Goal: Complete application form

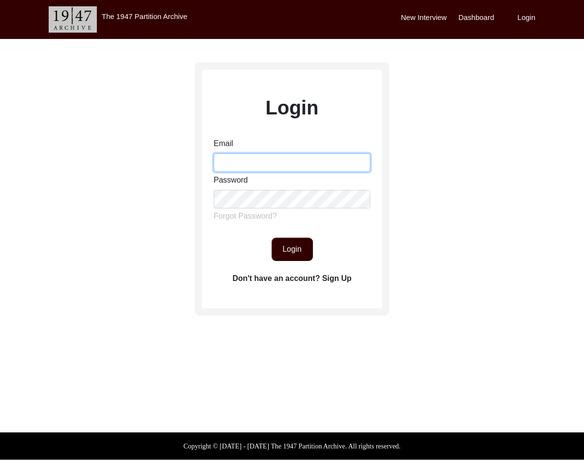
click at [348, 157] on input "Email" at bounding box center [292, 162] width 157 height 18
type input "[EMAIL_ADDRESS][DOMAIN_NAME]"
click at [280, 246] on button "Login" at bounding box center [291, 248] width 41 height 23
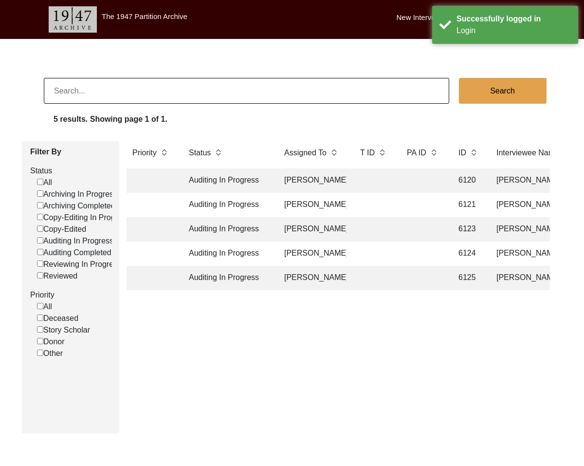
click at [261, 229] on td "Auditing In Progress" at bounding box center [227, 229] width 88 height 24
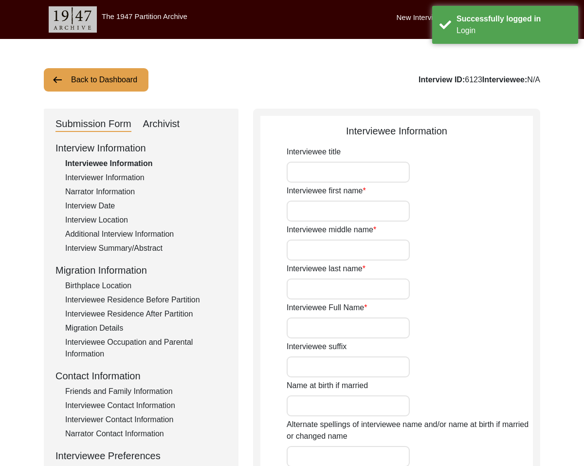
type input "Mr."
type input "[PERSON_NAME]"
type input "1945"
type input "[DEMOGRAPHIC_DATA]"
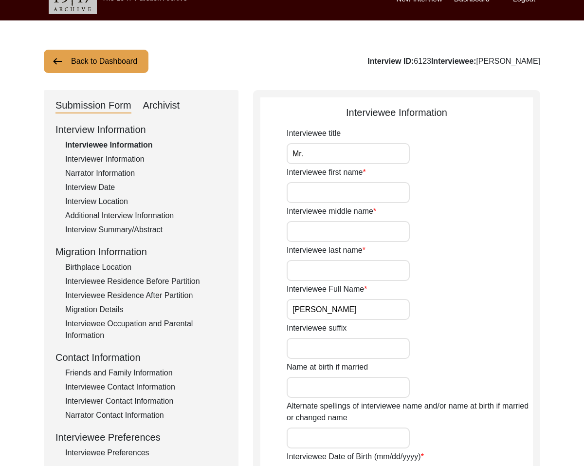
scroll to position [21, 0]
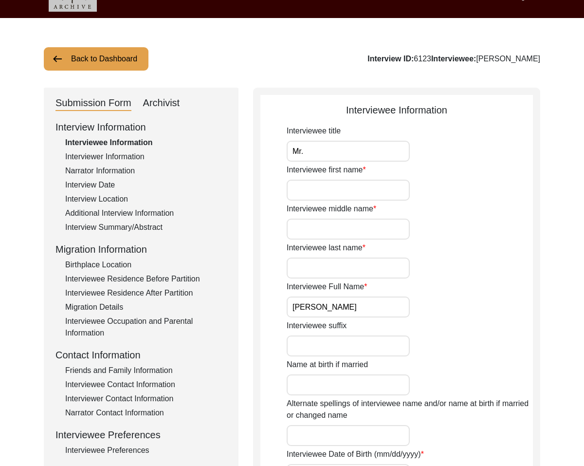
click at [300, 186] on input "Interviewee first name" at bounding box center [348, 190] width 123 height 21
type input "Jyoti"
click at [333, 235] on input "Interviewee middle name" at bounding box center [348, 228] width 123 height 21
type input "Ranjan"
click at [346, 262] on input "Interviewee last name" at bounding box center [348, 267] width 123 height 21
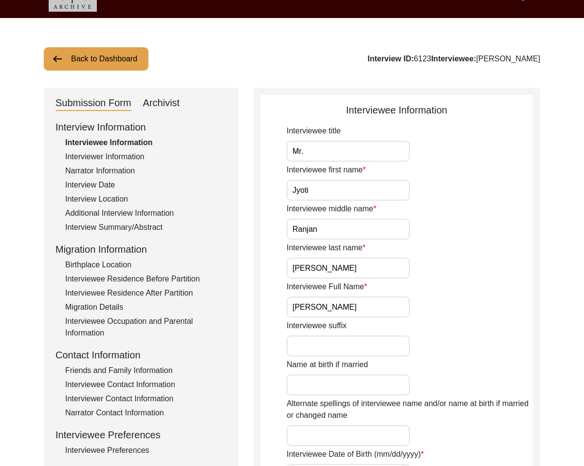
type input "[PERSON_NAME]"
click at [370, 343] on input "Interviewee suffix" at bounding box center [348, 345] width 123 height 21
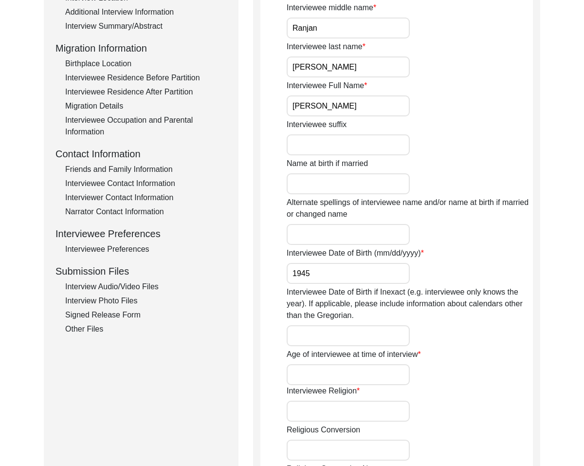
scroll to position [225, 0]
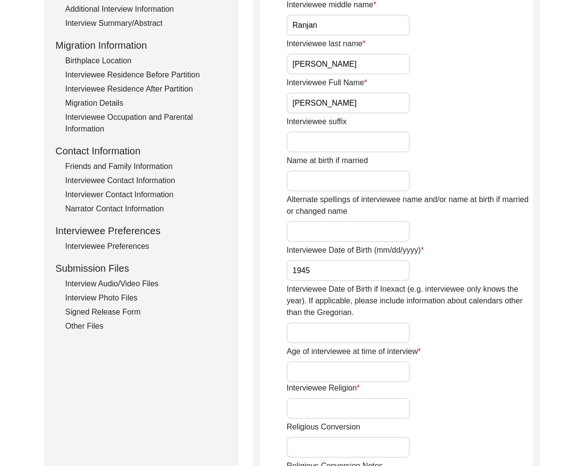
click at [380, 333] on input "Interviewee Date of Birth if Inexact (e.g. interviewee only knows the year). If…" at bounding box center [348, 332] width 123 height 21
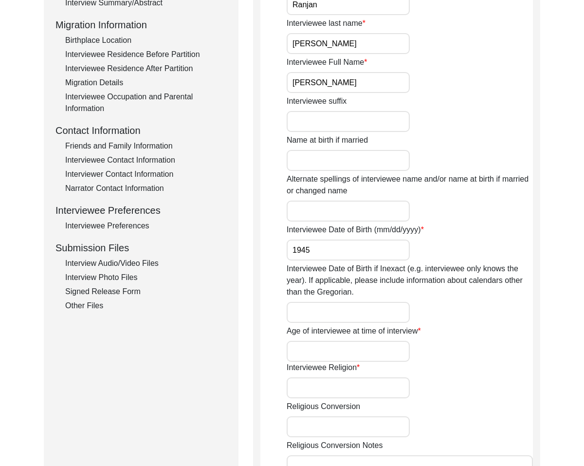
scroll to position [246, 0]
type input "[DATE]"
click at [375, 352] on input "Age of interviewee at time of interview" at bounding box center [348, 350] width 123 height 21
click at [337, 346] on input "Age of interviewee at time of interview" at bounding box center [348, 350] width 123 height 21
drag, startPoint x: 355, startPoint y: 352, endPoint x: 376, endPoint y: 358, distance: 21.7
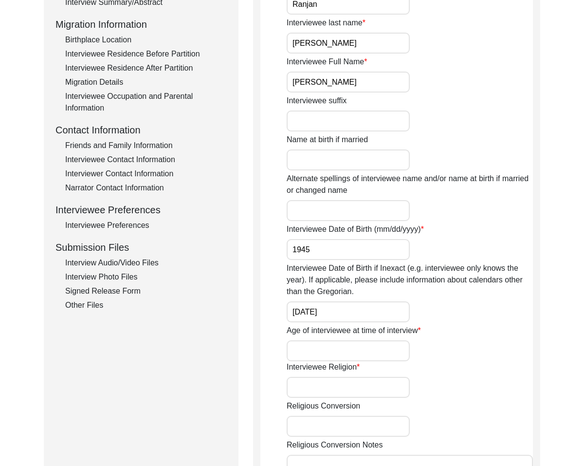
click at [376, 358] on input "Age of interviewee at time of interview" at bounding box center [348, 350] width 123 height 21
type input "73"
click at [365, 391] on input "Interviewee Religion" at bounding box center [348, 387] width 123 height 21
